Goal: Find specific page/section: Find specific page/section

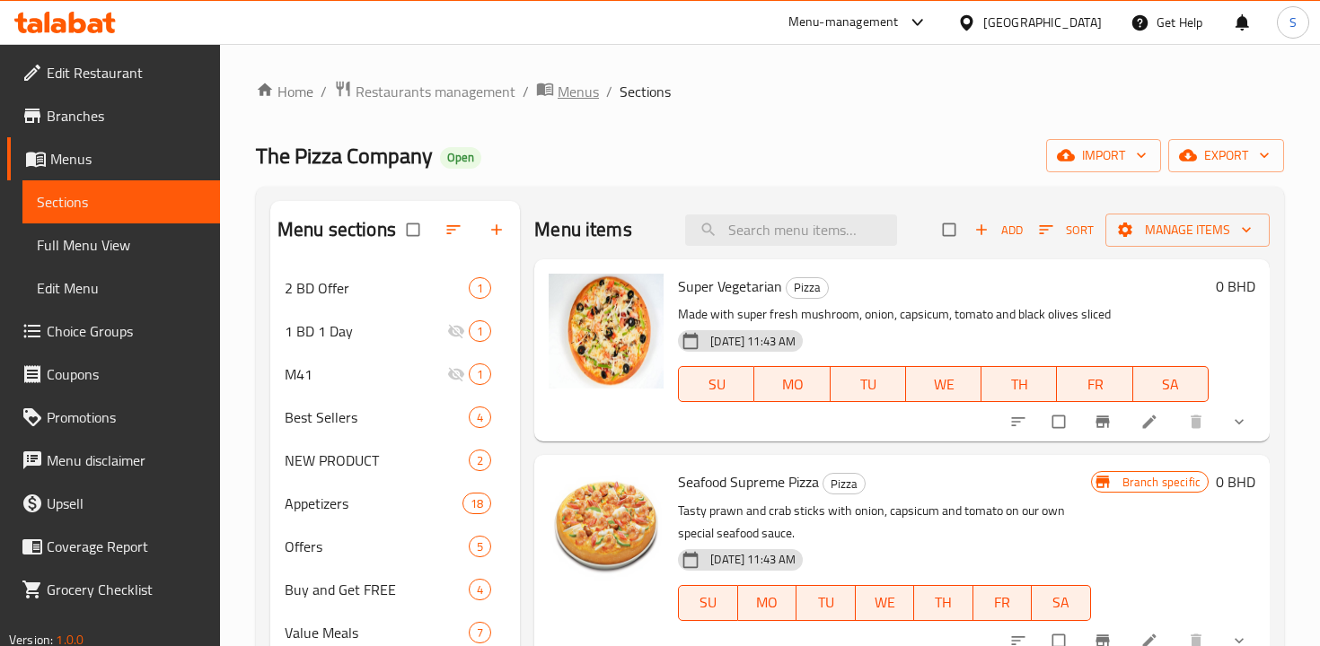
click at [574, 92] on span "Menus" at bounding box center [578, 92] width 41 height 22
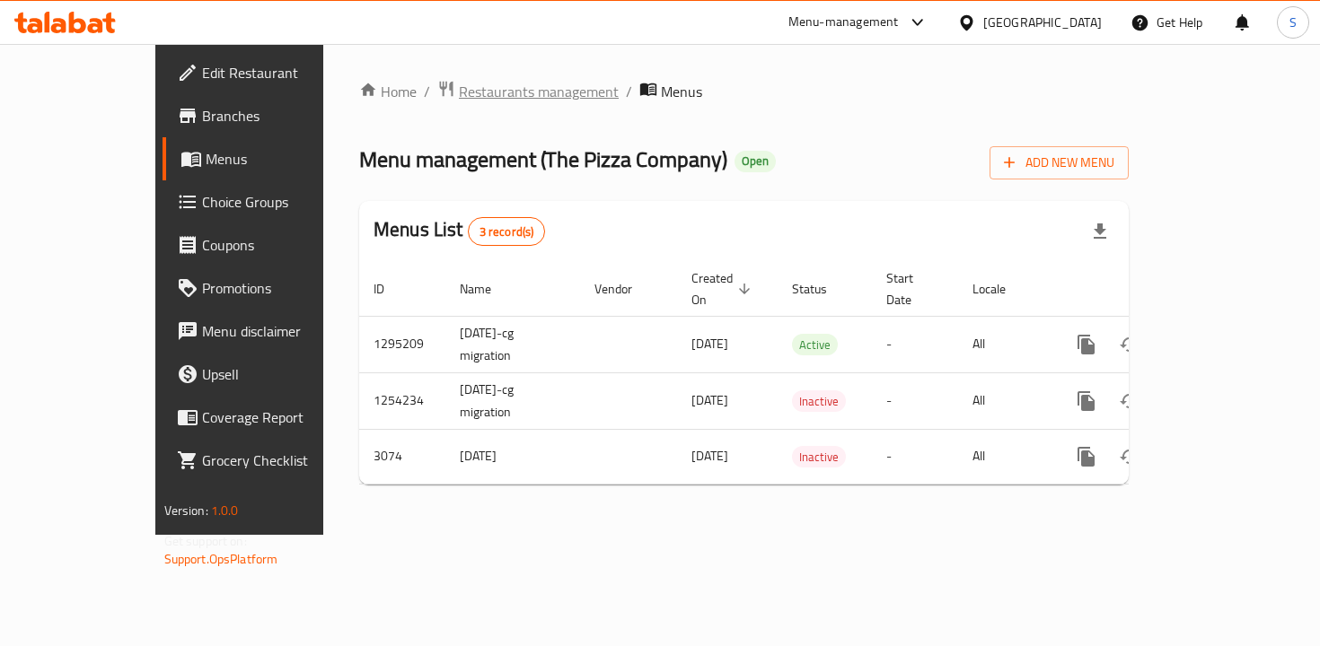
click at [495, 97] on span "Restaurants management" at bounding box center [539, 92] width 160 height 22
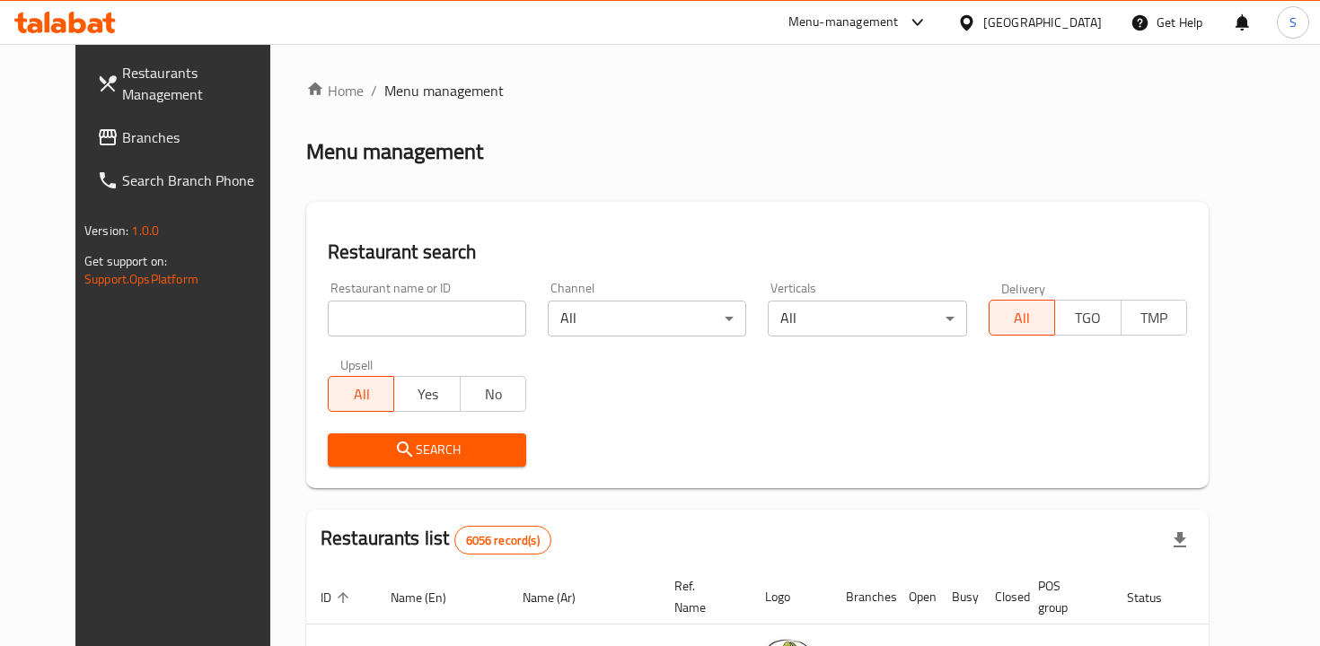
click at [432, 317] on input "search" at bounding box center [427, 319] width 198 height 36
type input "عمدة المصر"
click at [470, 451] on span "Search" at bounding box center [427, 450] width 170 height 22
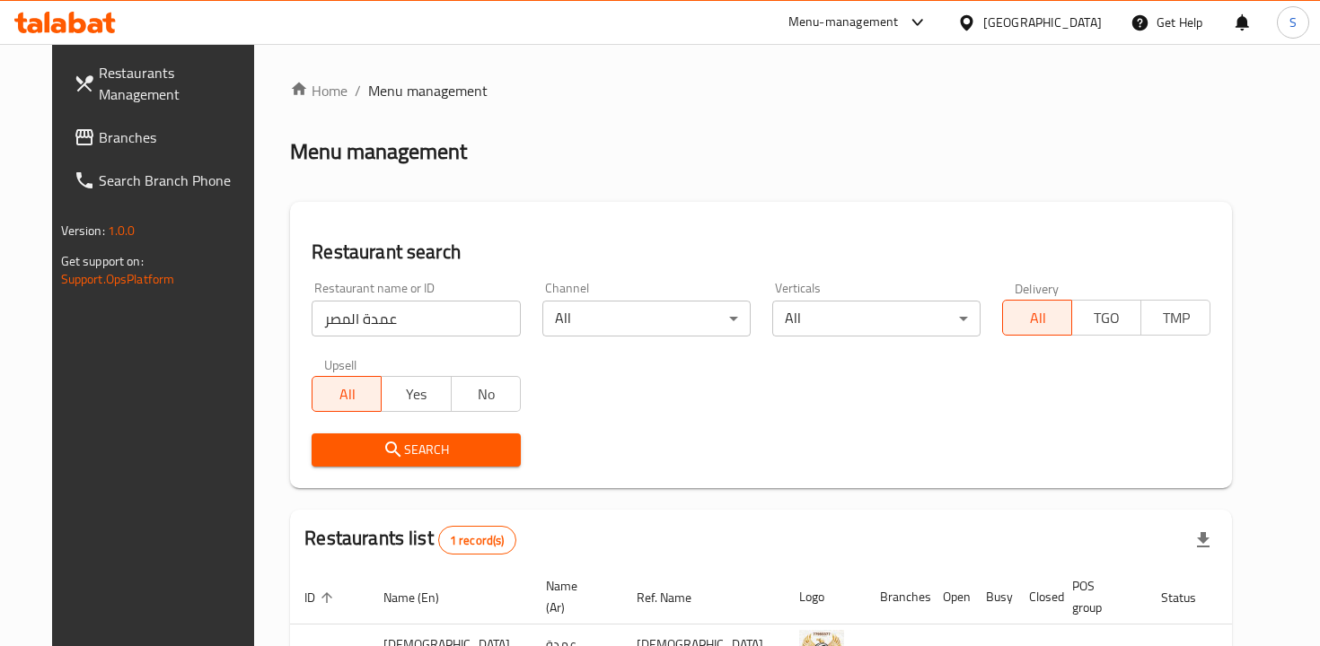
scroll to position [106, 0]
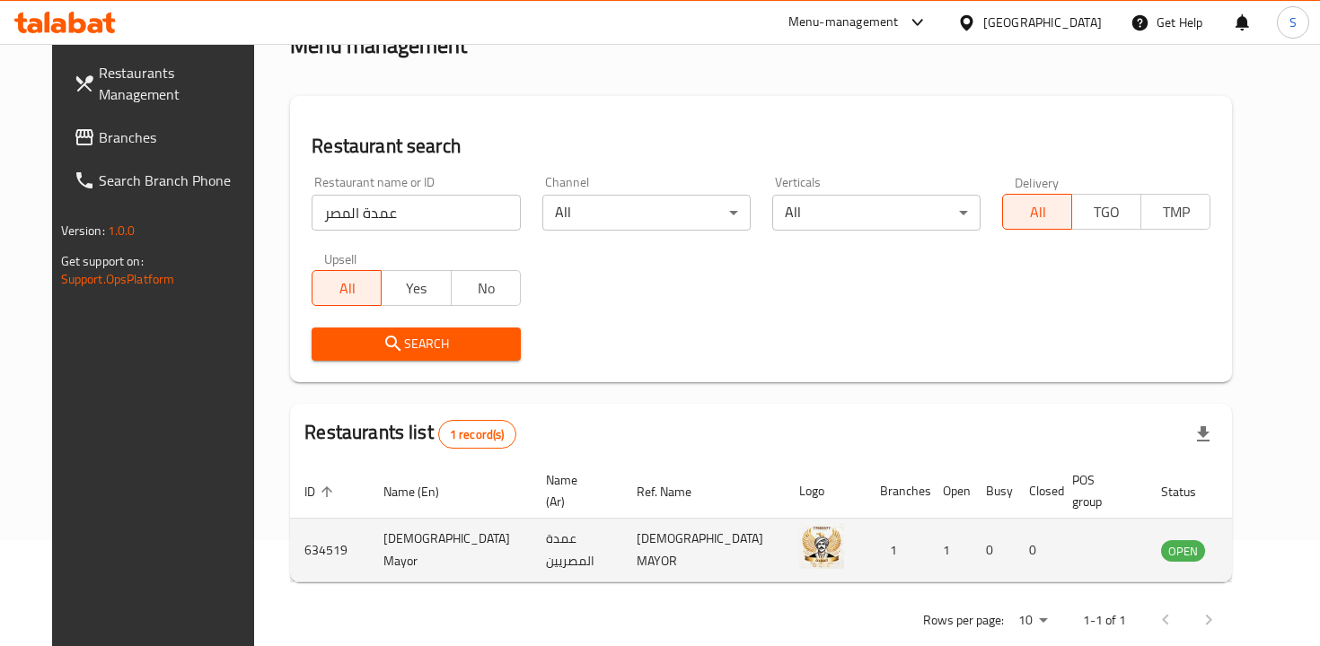
click at [423, 530] on td "[DEMOGRAPHIC_DATA] Mayor" at bounding box center [450, 551] width 163 height 64
click at [1256, 544] on icon "enhanced table" at bounding box center [1266, 551] width 20 height 15
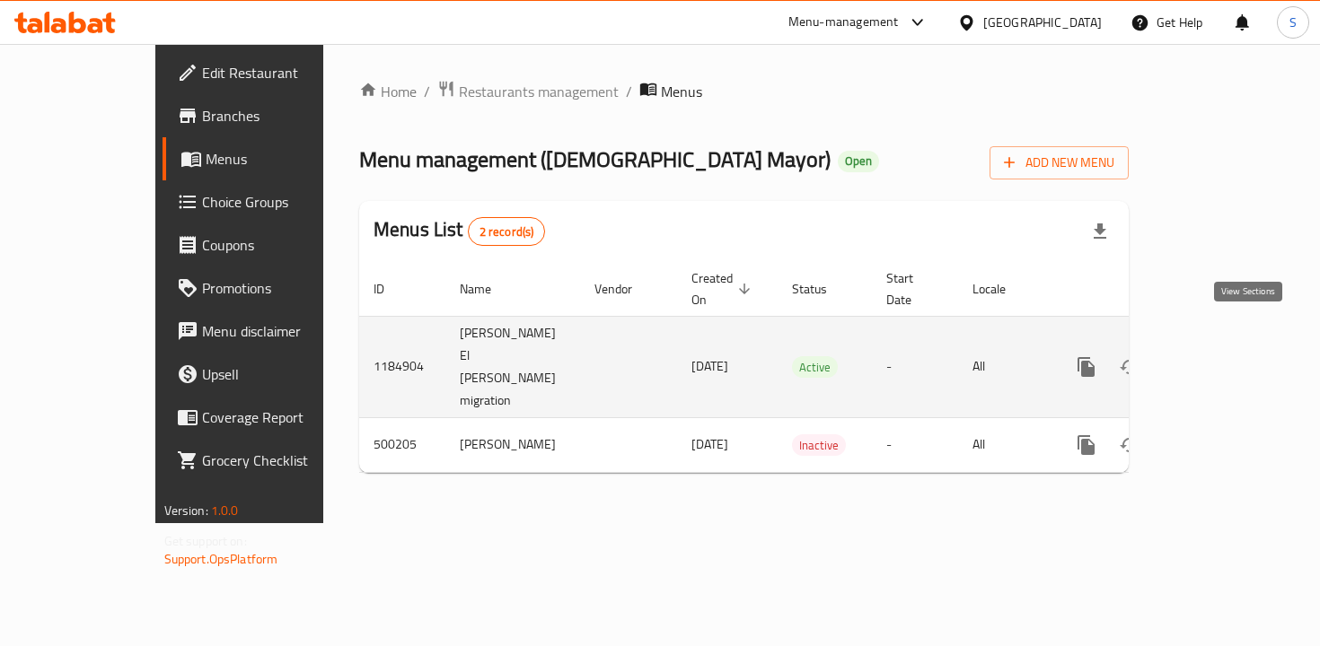
click at [1237, 347] on link "enhanced table" at bounding box center [1215, 367] width 43 height 43
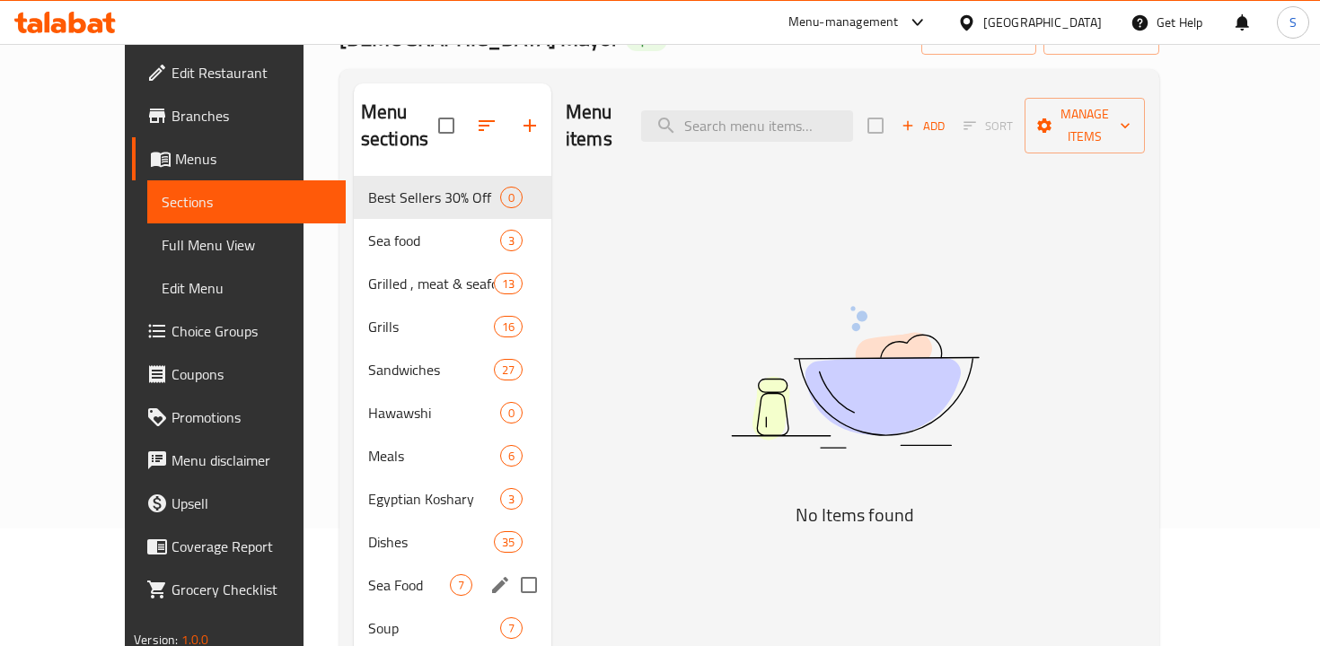
scroll to position [142, 0]
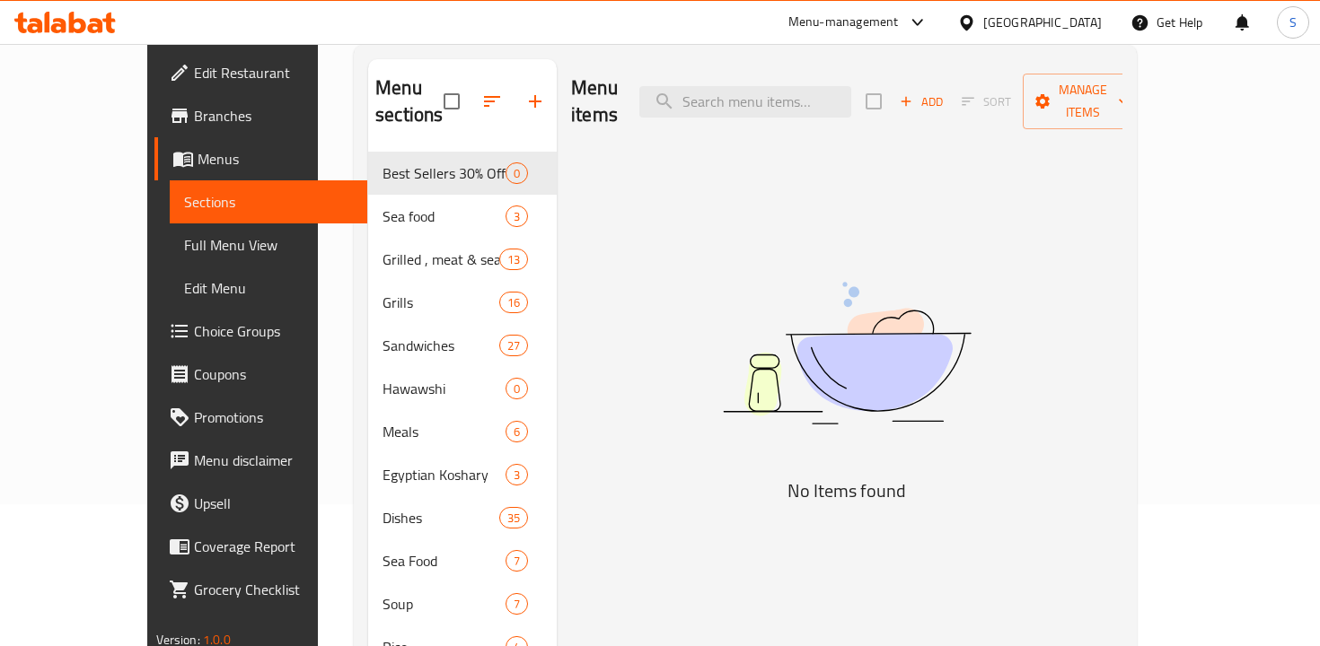
click at [899, 28] on div "Menu-management" at bounding box center [843, 23] width 110 height 22
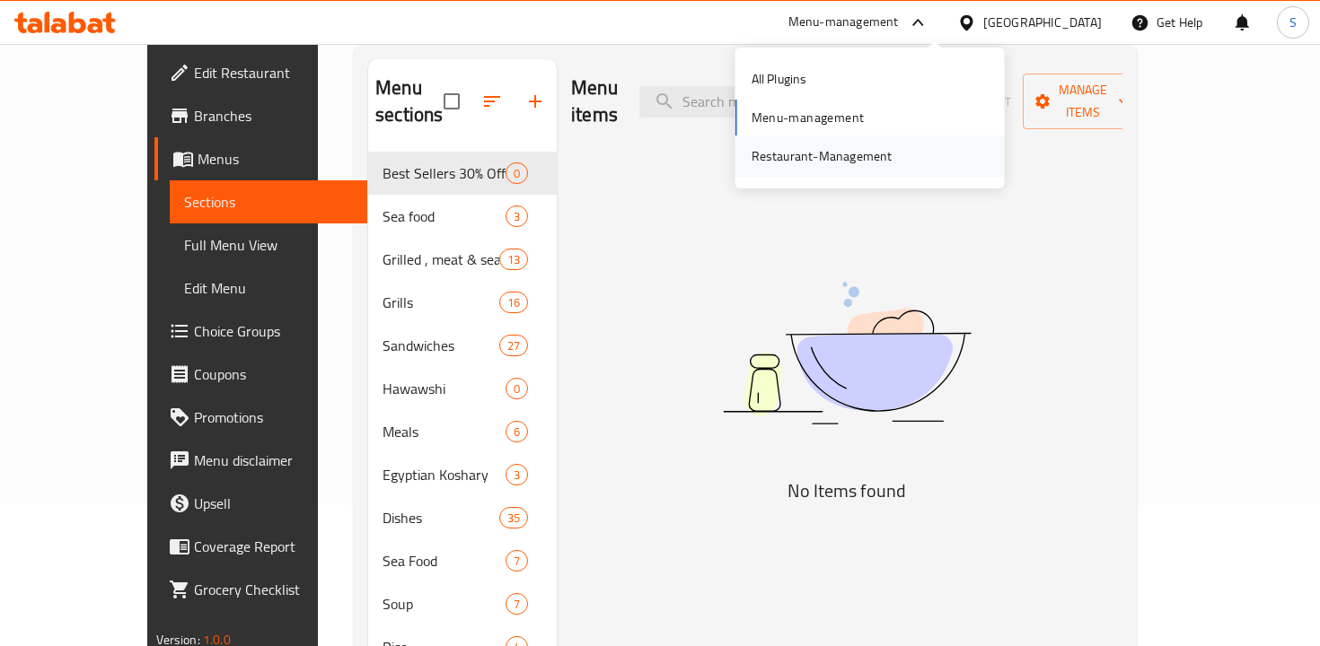
click at [837, 147] on div "Restaurant-Management" at bounding box center [822, 156] width 141 height 20
